Goal: Task Accomplishment & Management: Use online tool/utility

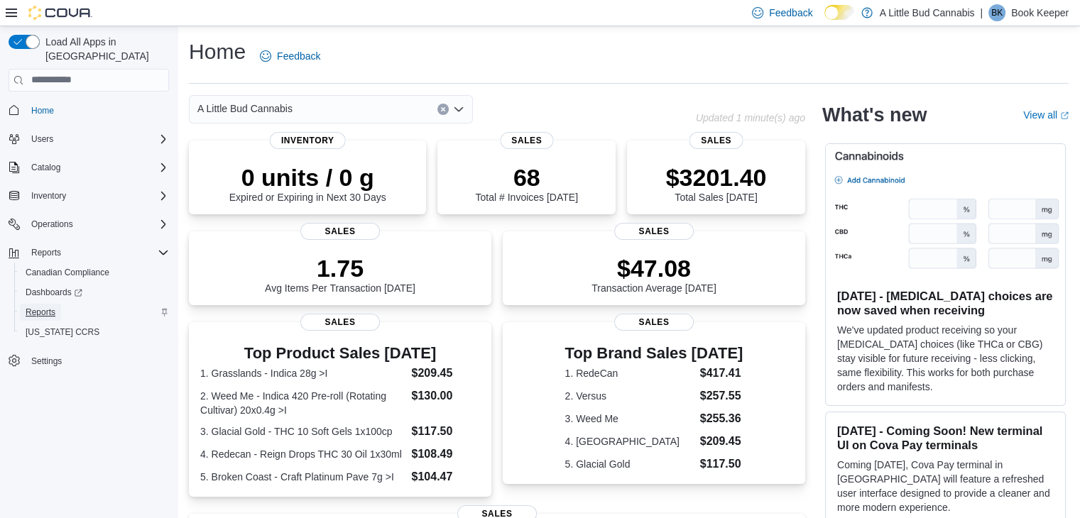
drag, startPoint x: 46, startPoint y: 297, endPoint x: 101, endPoint y: 302, distance: 54.8
click at [46, 307] on span "Reports" at bounding box center [41, 312] width 30 height 11
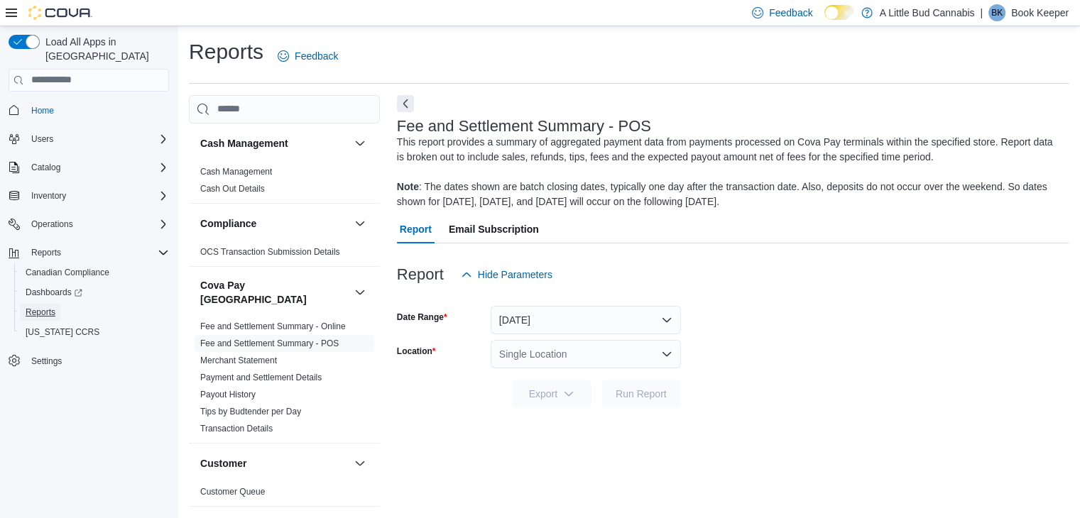
scroll to position [5, 0]
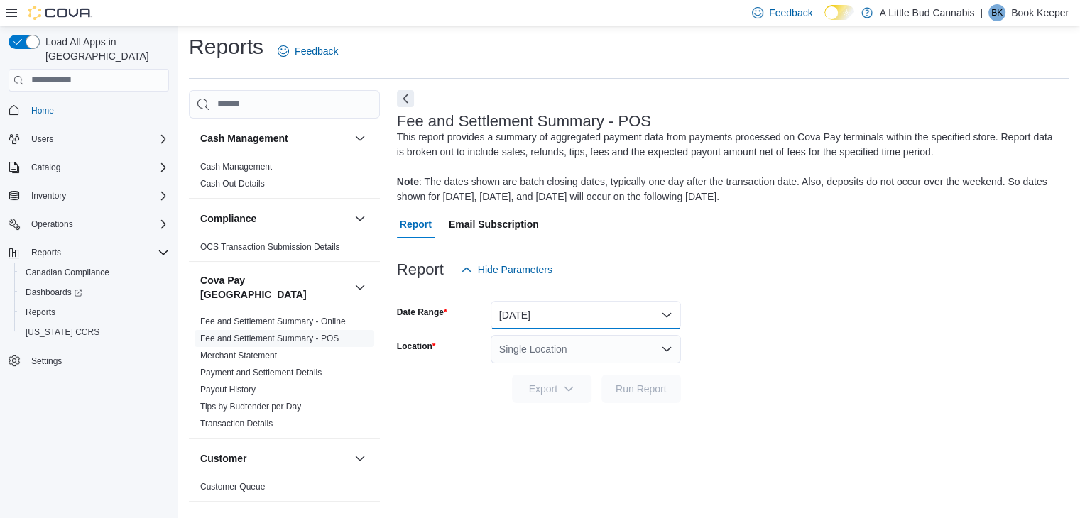
click at [601, 311] on button "[DATE]" at bounding box center [586, 315] width 190 height 28
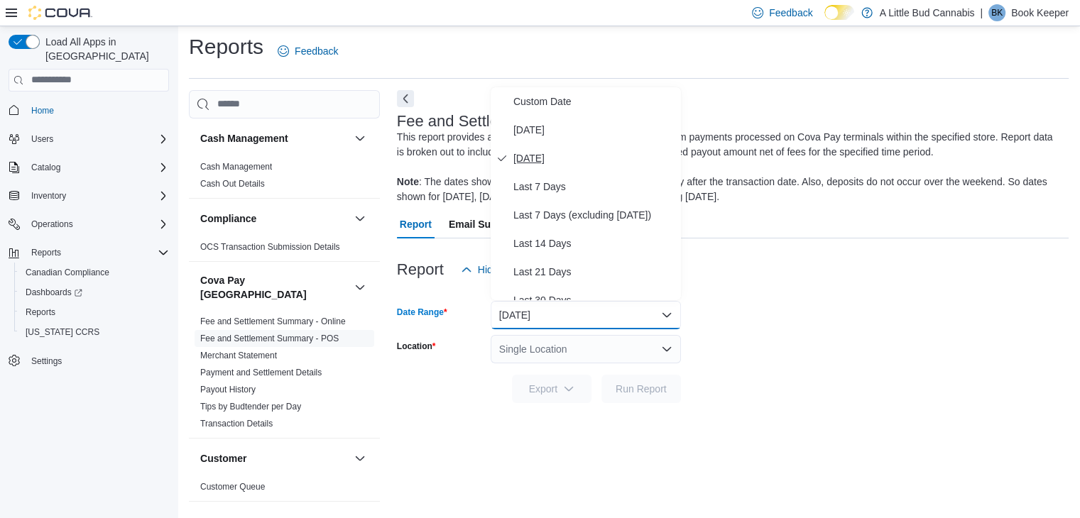
click at [552, 154] on span "[DATE]" at bounding box center [594, 158] width 162 height 17
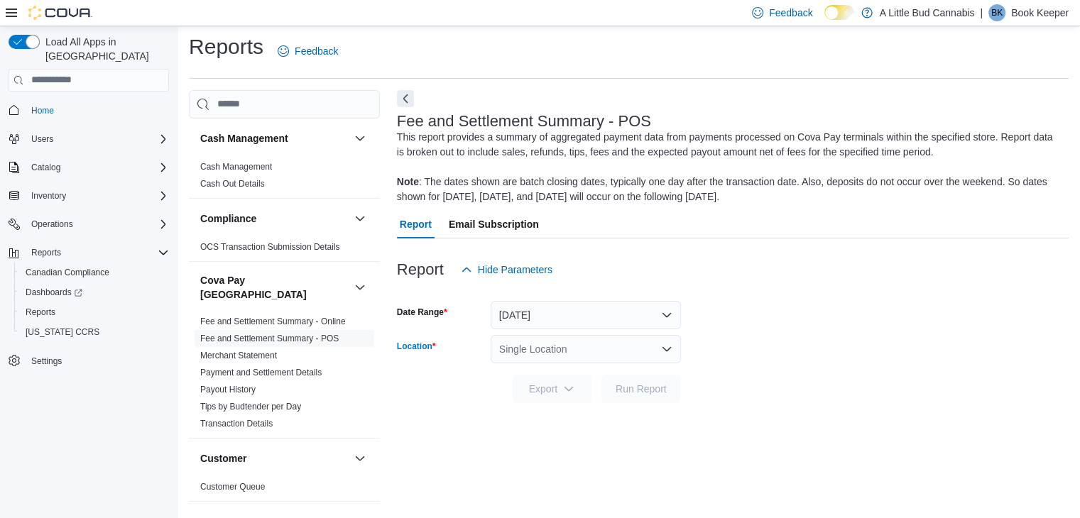
click at [582, 358] on div "Single Location" at bounding box center [586, 349] width 190 height 28
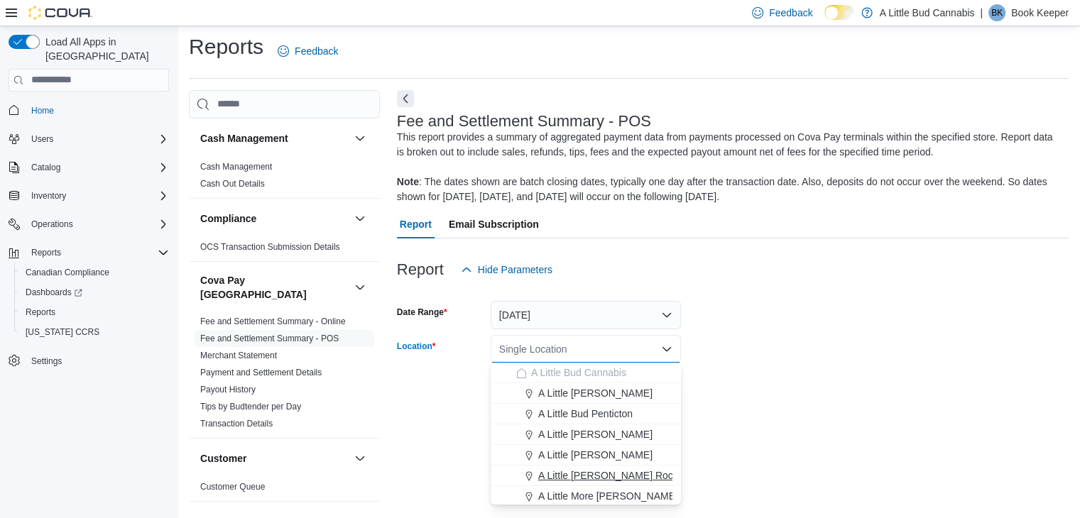
click at [585, 475] on span "A Little [PERSON_NAME] Rock" at bounding box center [608, 476] width 140 height 14
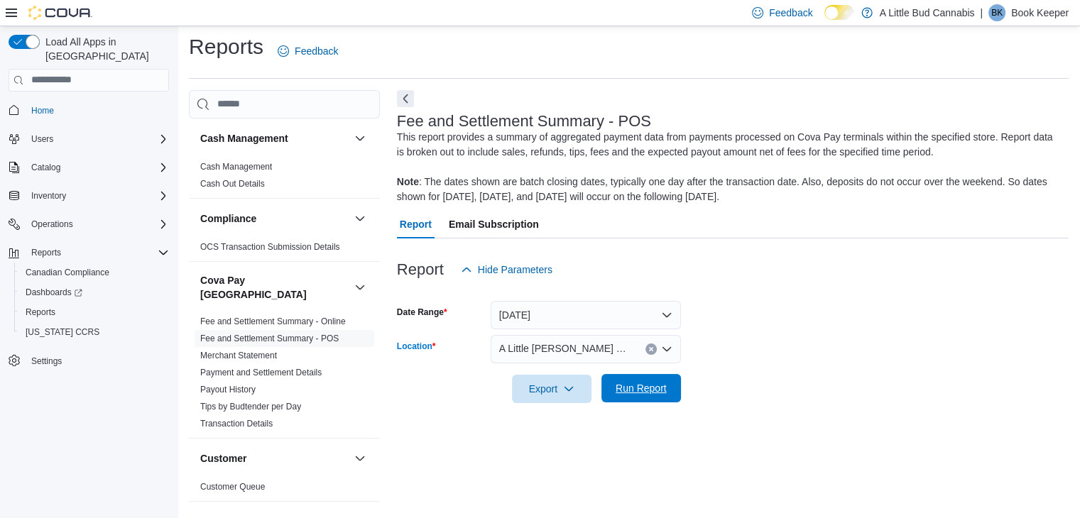
drag, startPoint x: 642, startPoint y: 390, endPoint x: 684, endPoint y: 396, distance: 42.4
click at [644, 390] on span "Run Report" at bounding box center [640, 388] width 51 height 14
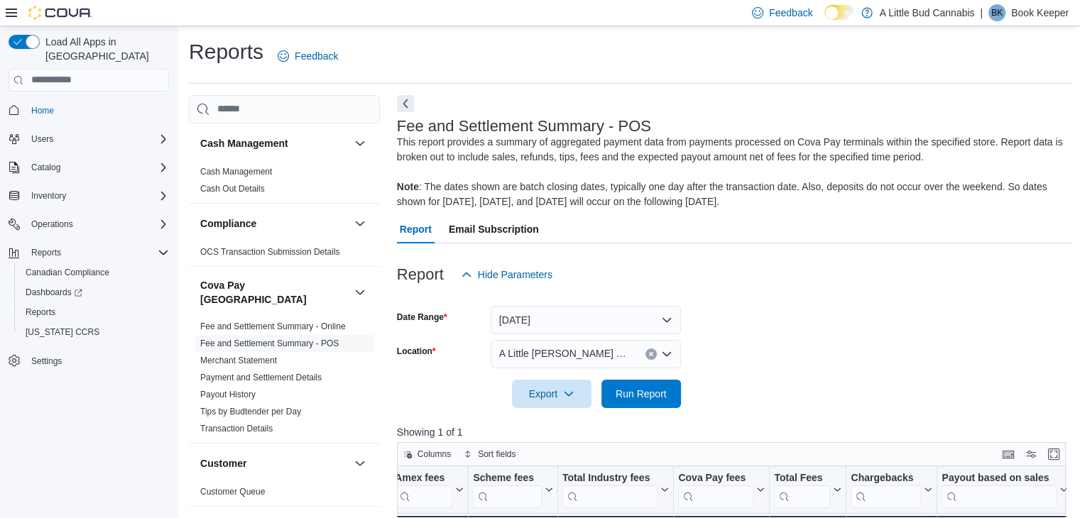
click at [652, 354] on icon "Clear input" at bounding box center [651, 354] width 4 height 4
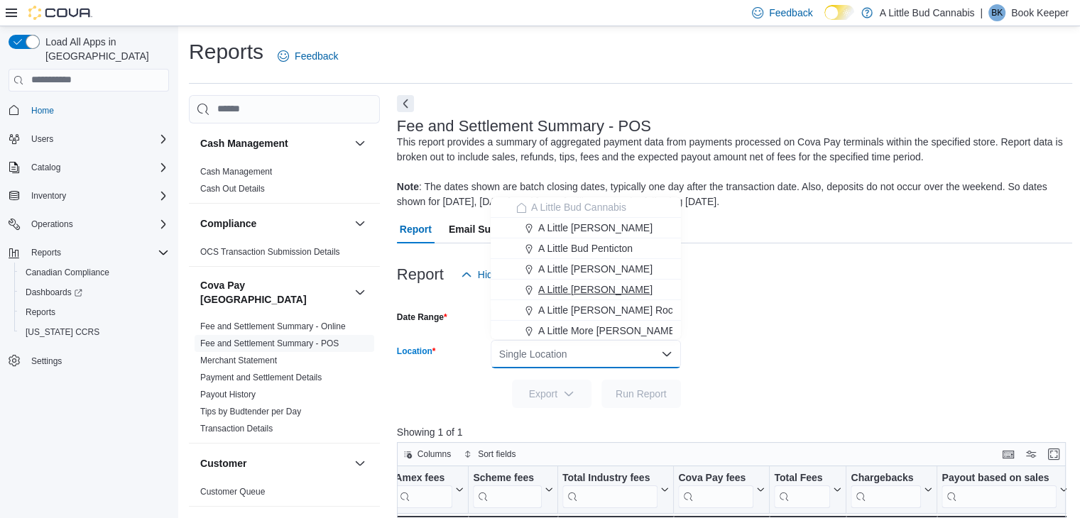
click at [615, 292] on span "A Little [PERSON_NAME]" at bounding box center [595, 290] width 114 height 14
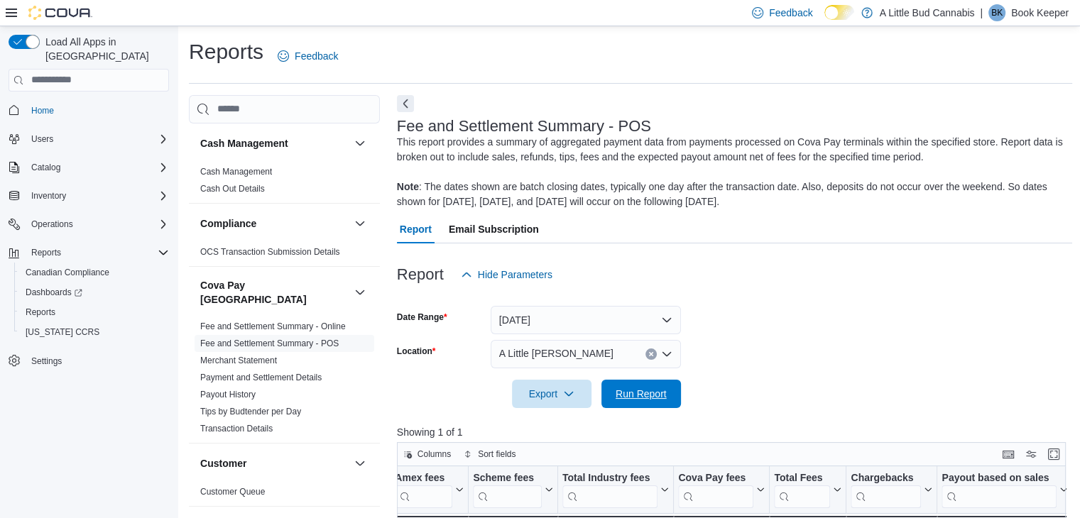
drag, startPoint x: 636, startPoint y: 398, endPoint x: 679, endPoint y: 370, distance: 51.2
click at [636, 398] on span "Run Report" at bounding box center [640, 394] width 51 height 14
